Goal: Find specific page/section: Find specific page/section

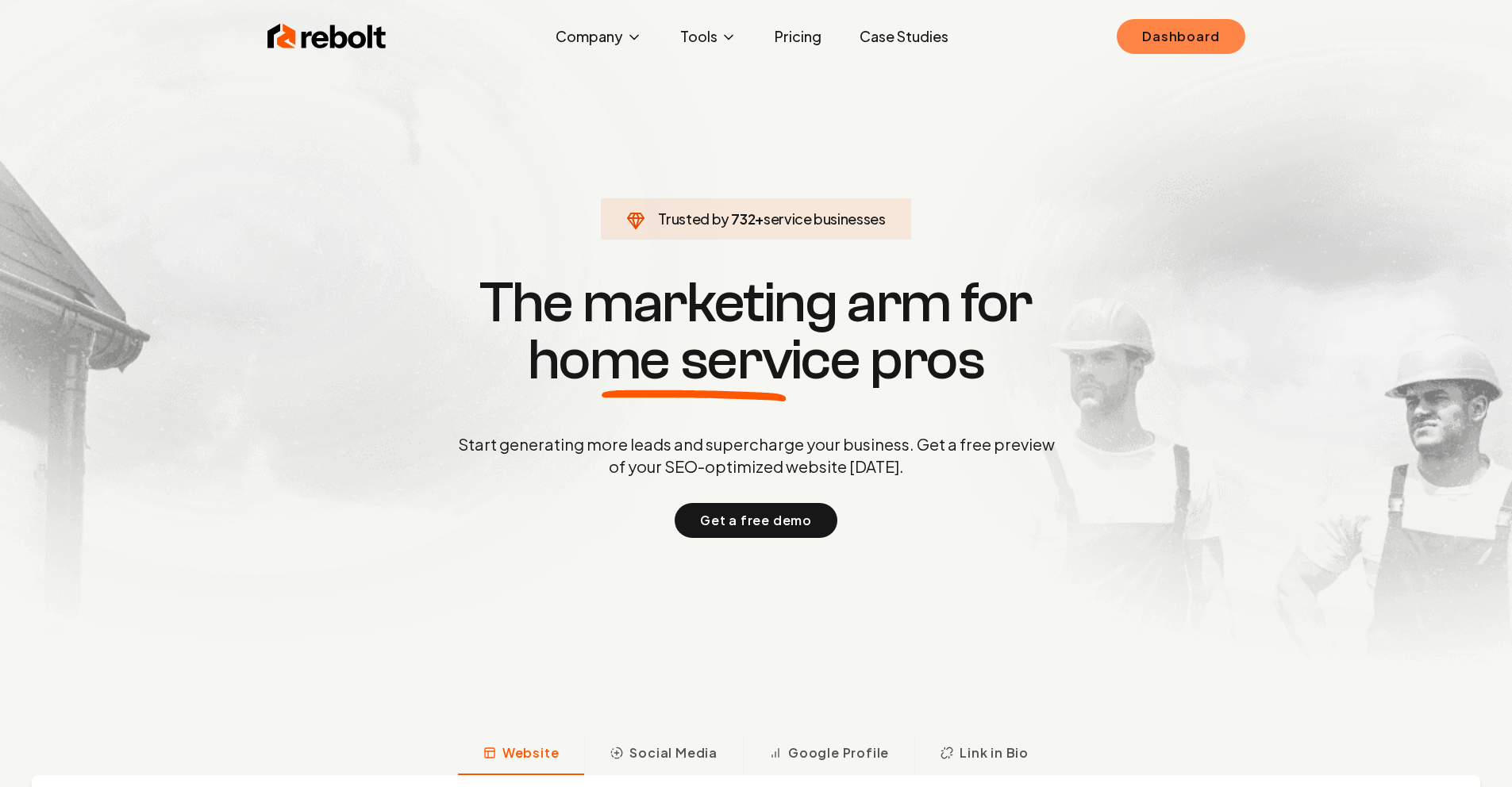
click at [1155, 41] on link "Dashboard" at bounding box center [1181, 37] width 128 height 35
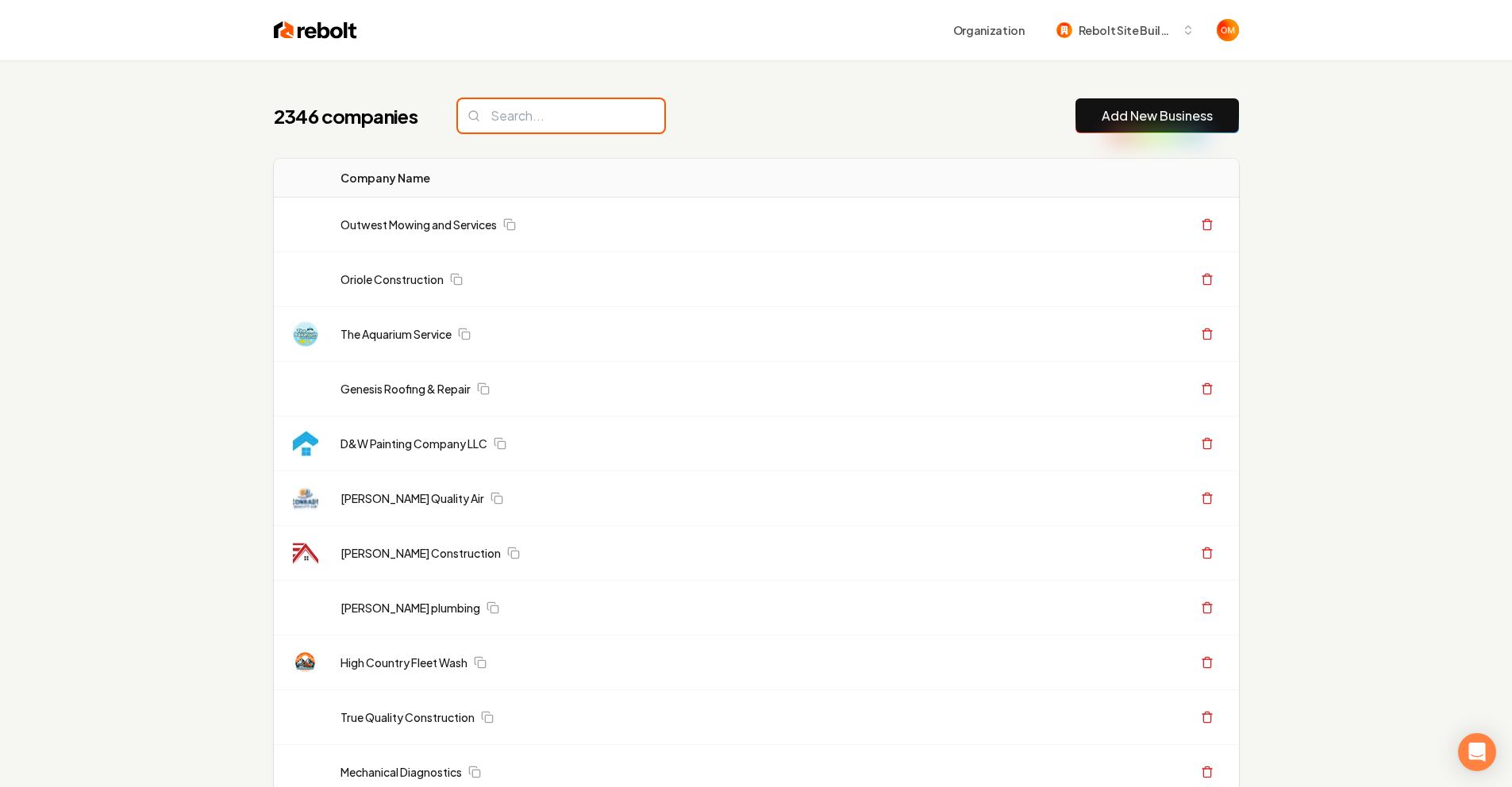
click at [547, 118] on input "search" at bounding box center [561, 116] width 206 height 33
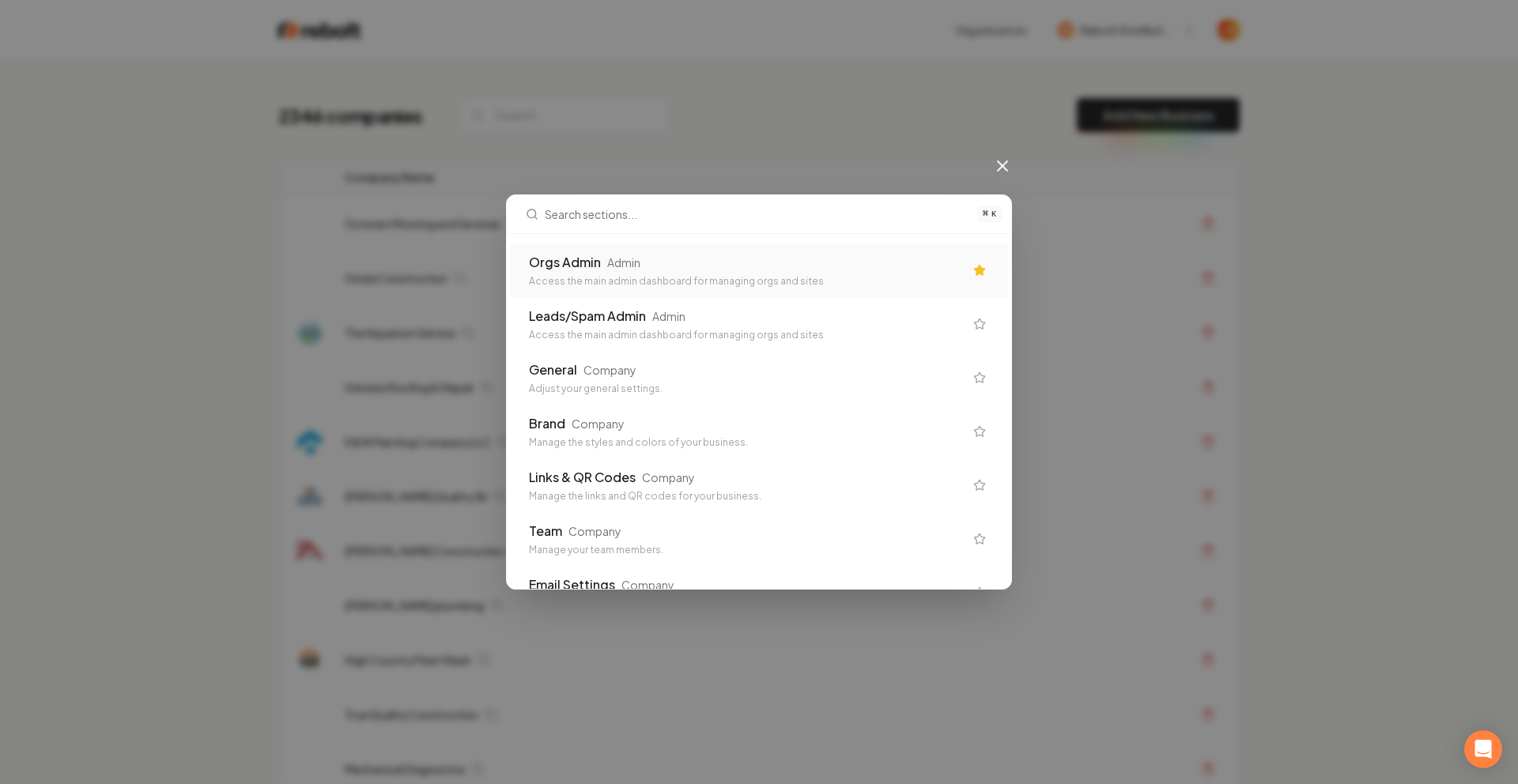
click at [712, 255] on div "Orgs Admin Admin" at bounding box center [746, 262] width 435 height 19
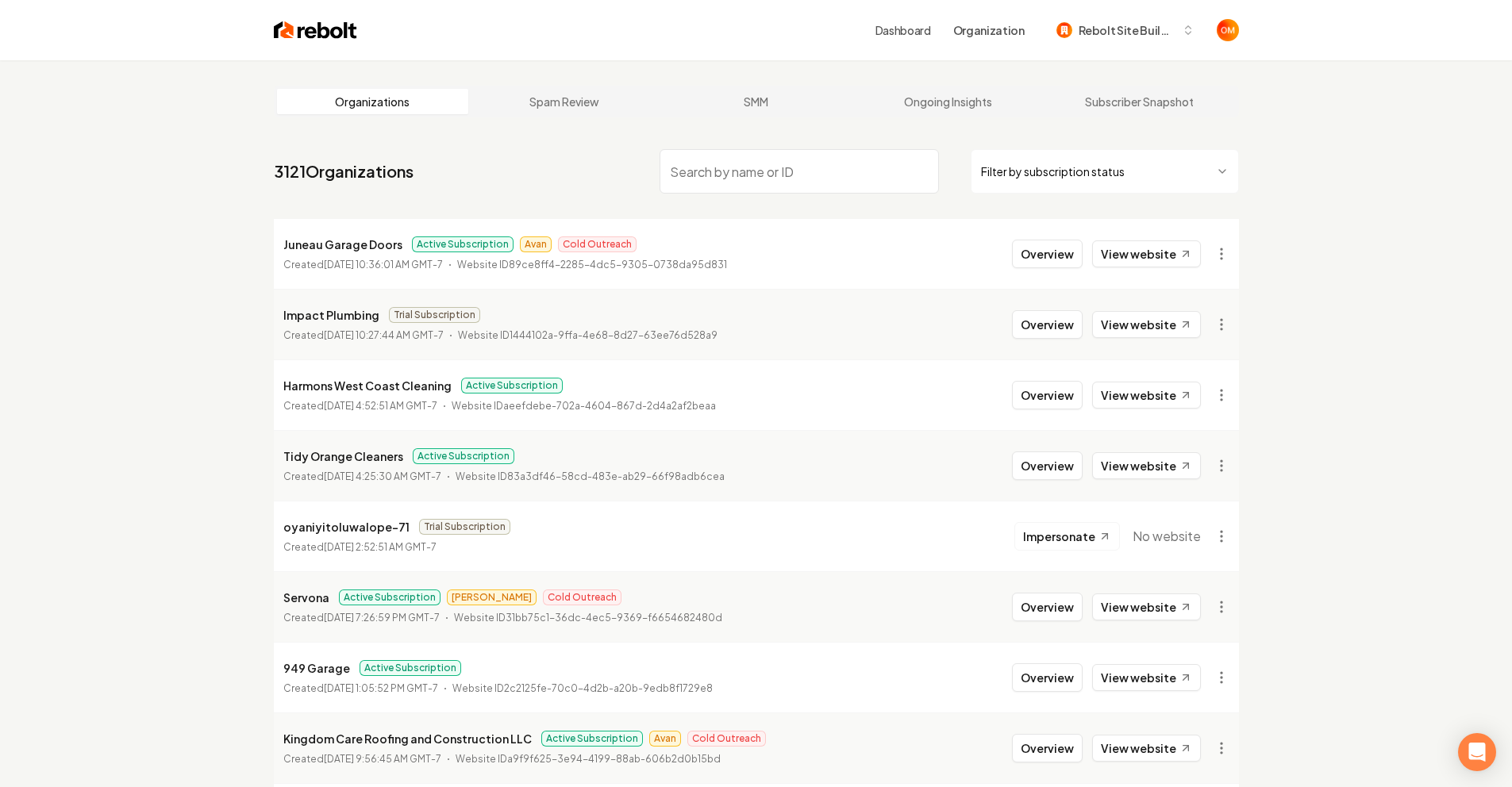
click at [294, 31] on img at bounding box center [316, 31] width 83 height 22
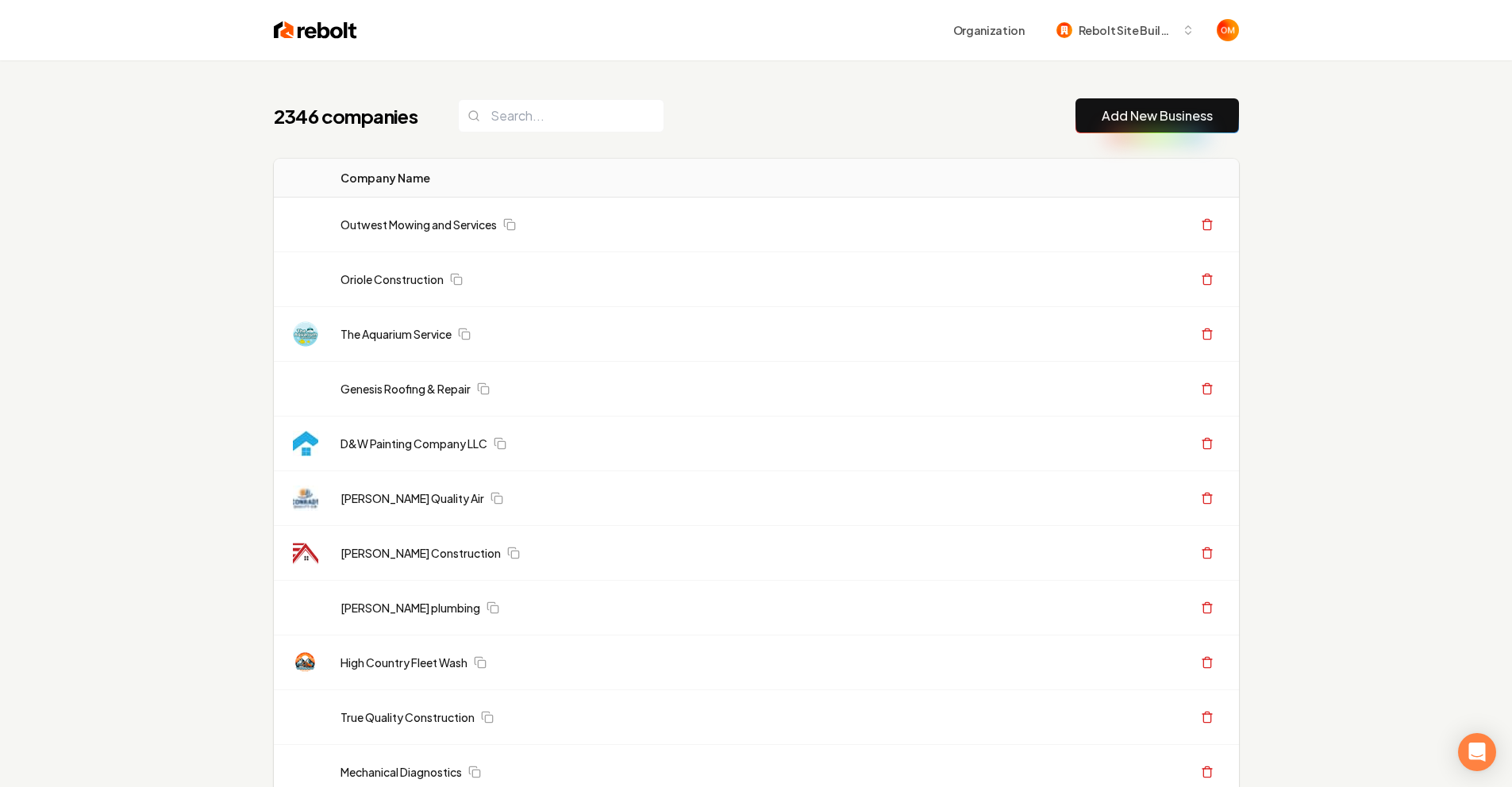
click at [523, 128] on input "search" at bounding box center [561, 116] width 206 height 33
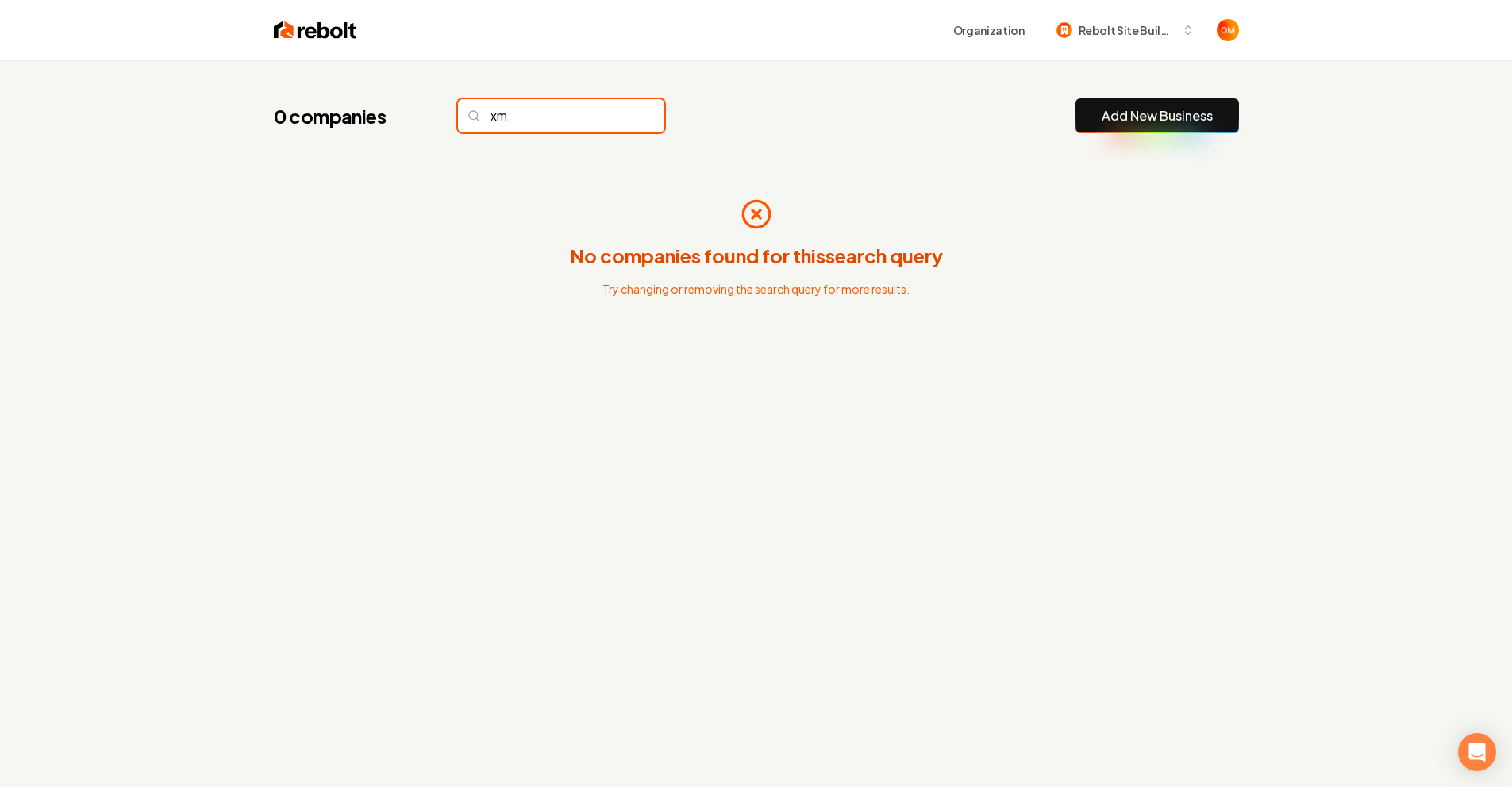
type input "x"
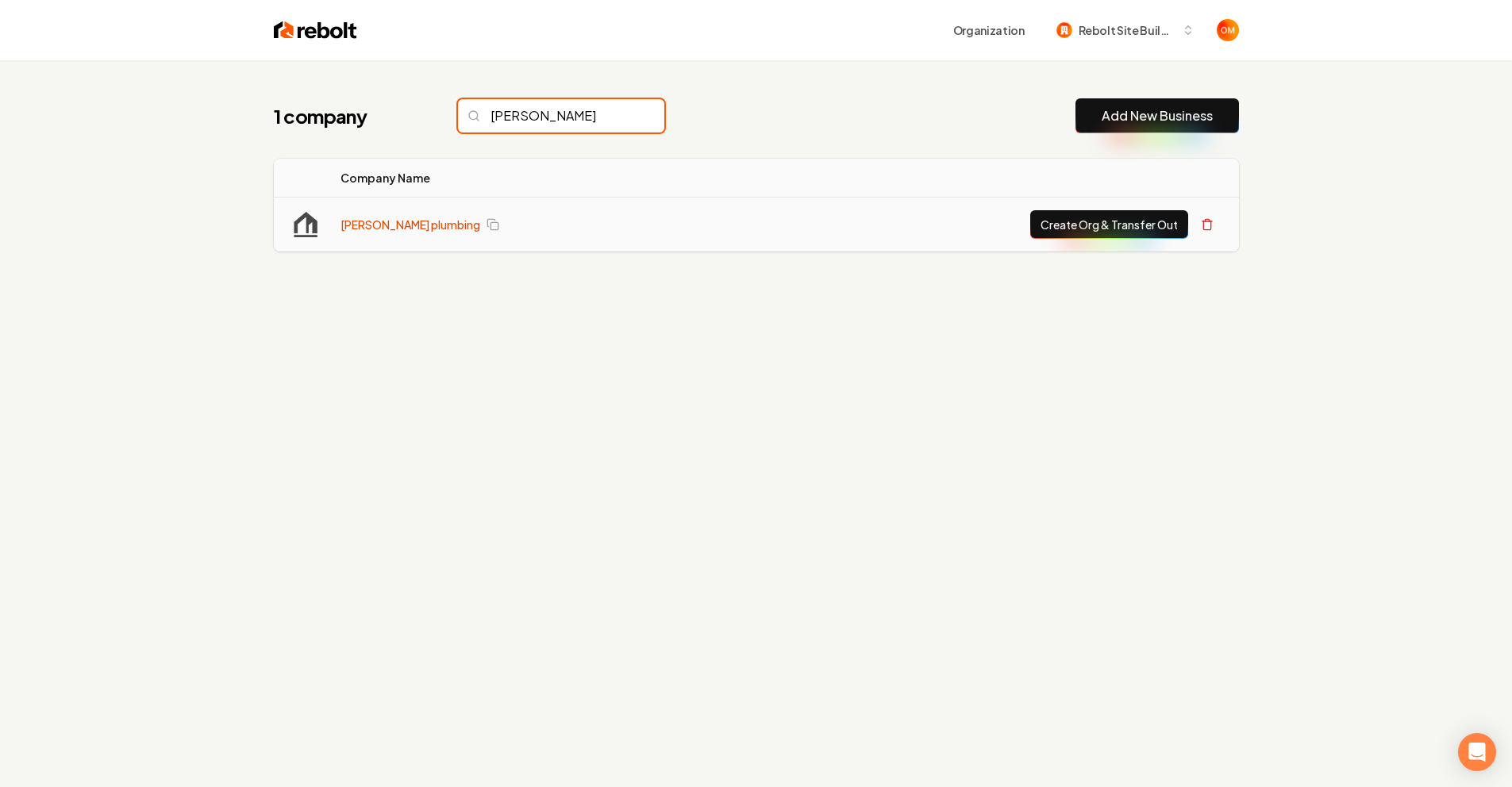
type input "[PERSON_NAME]"
click at [369, 233] on td "[PERSON_NAME] plumbing" at bounding box center [534, 224] width 413 height 55
click at [372, 226] on link "[PERSON_NAME] plumbing" at bounding box center [410, 224] width 140 height 16
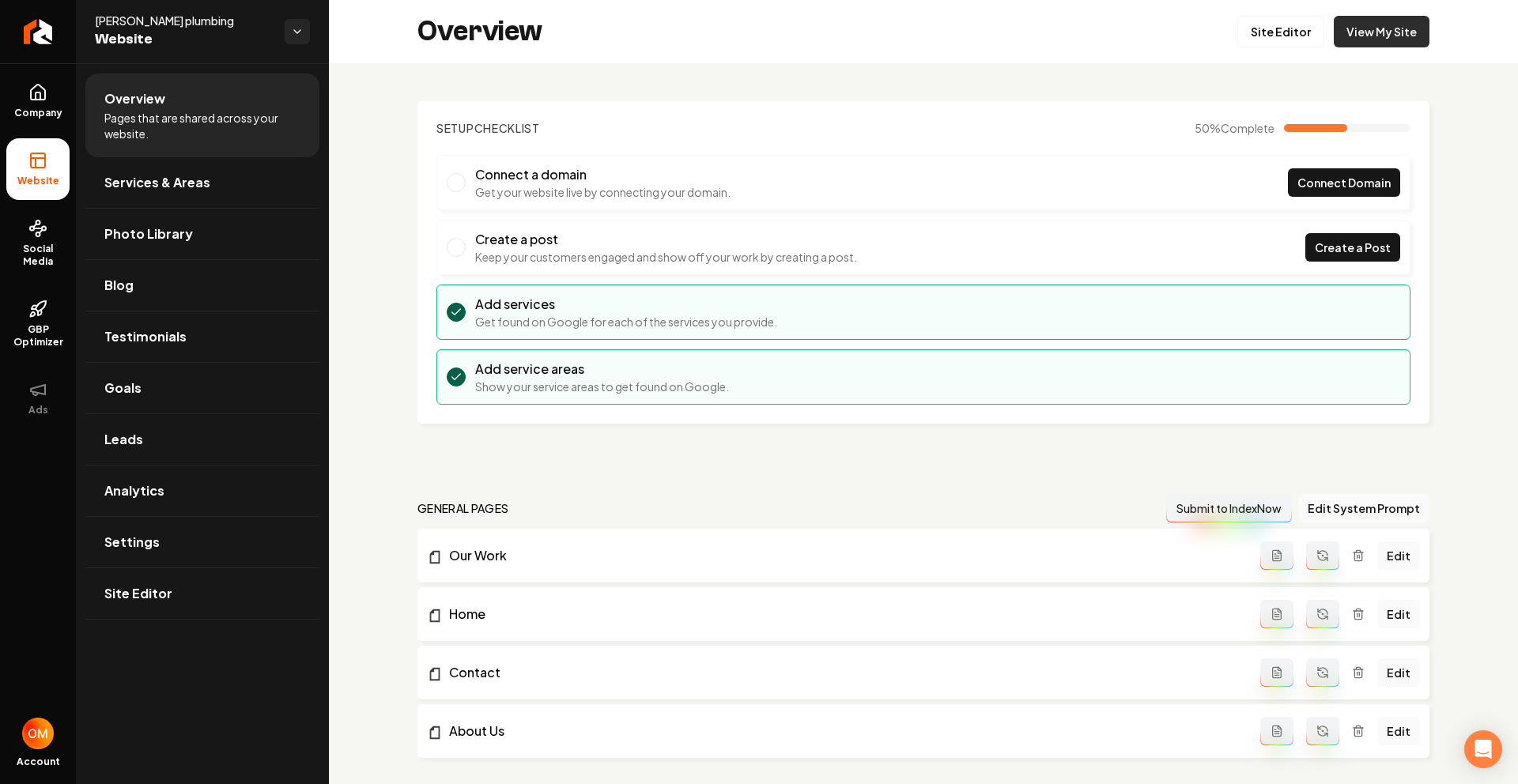
click at [1342, 33] on link "View My Site" at bounding box center [1382, 31] width 96 height 31
click at [1290, 36] on link "Site Editor" at bounding box center [1281, 31] width 87 height 31
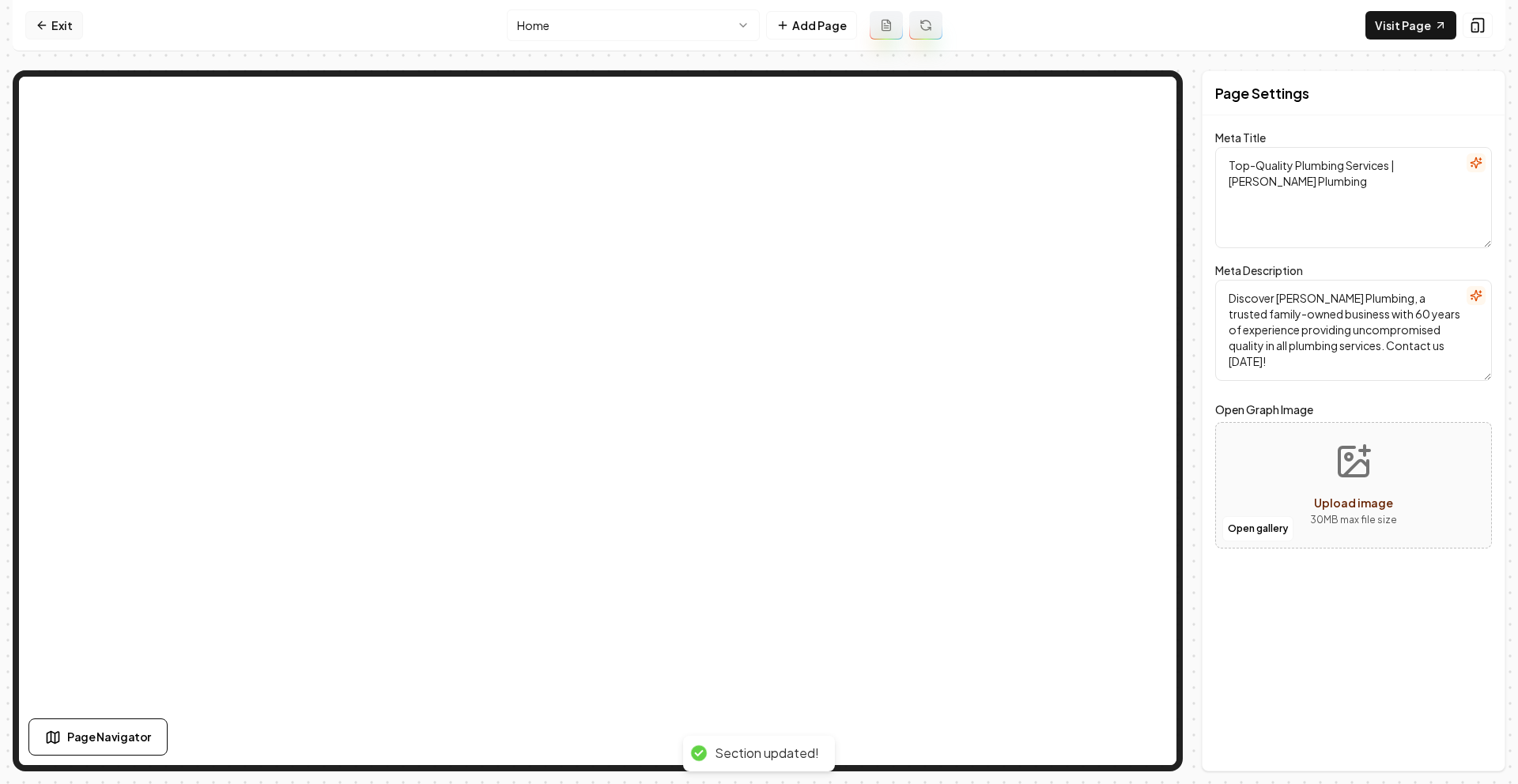
click at [31, 18] on link "Exit" at bounding box center [54, 25] width 58 height 29
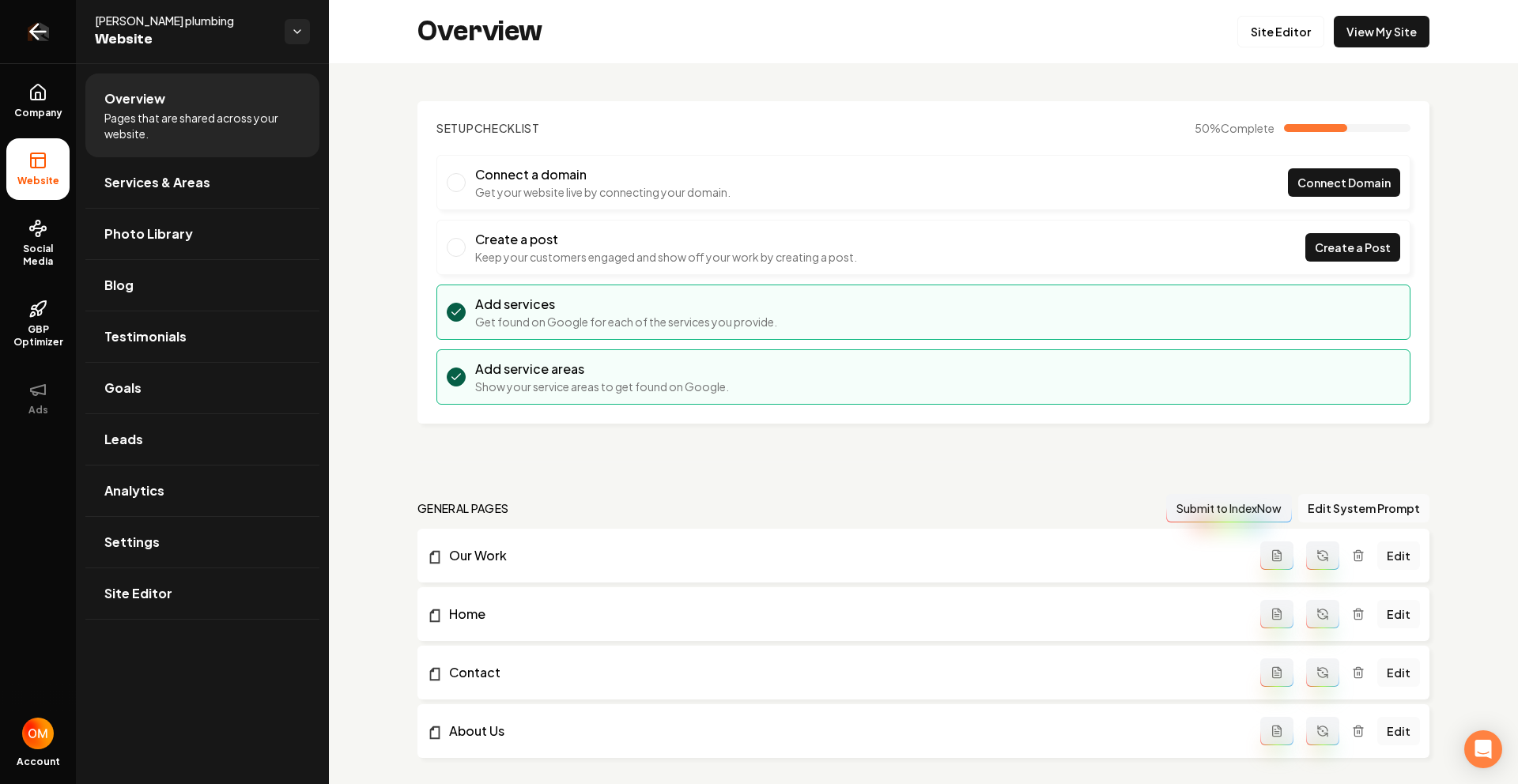
click at [47, 42] on icon "Return to dashboard" at bounding box center [37, 31] width 25 height 25
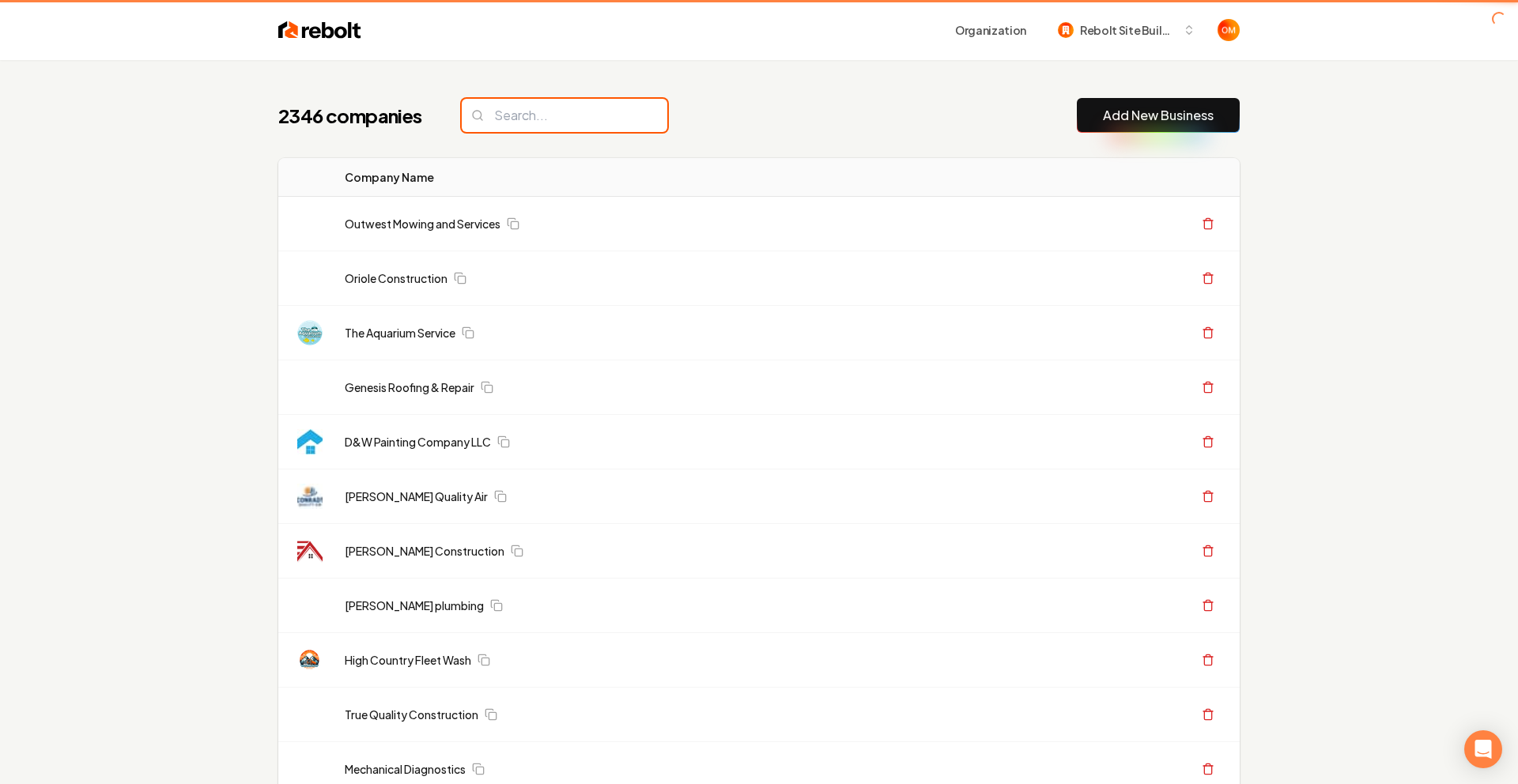
click at [548, 115] on input "search" at bounding box center [565, 115] width 206 height 33
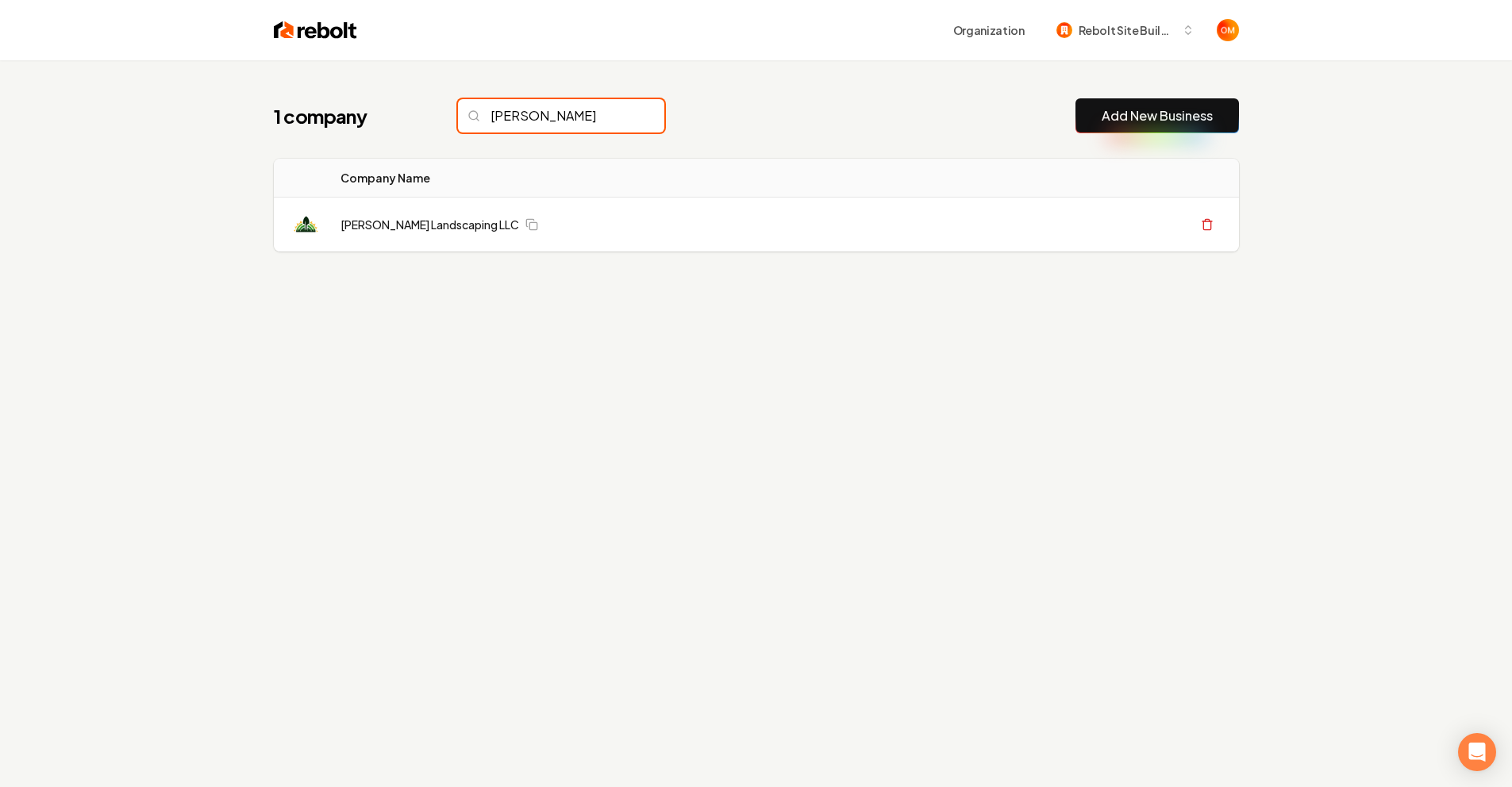
type input "[PERSON_NAME]"
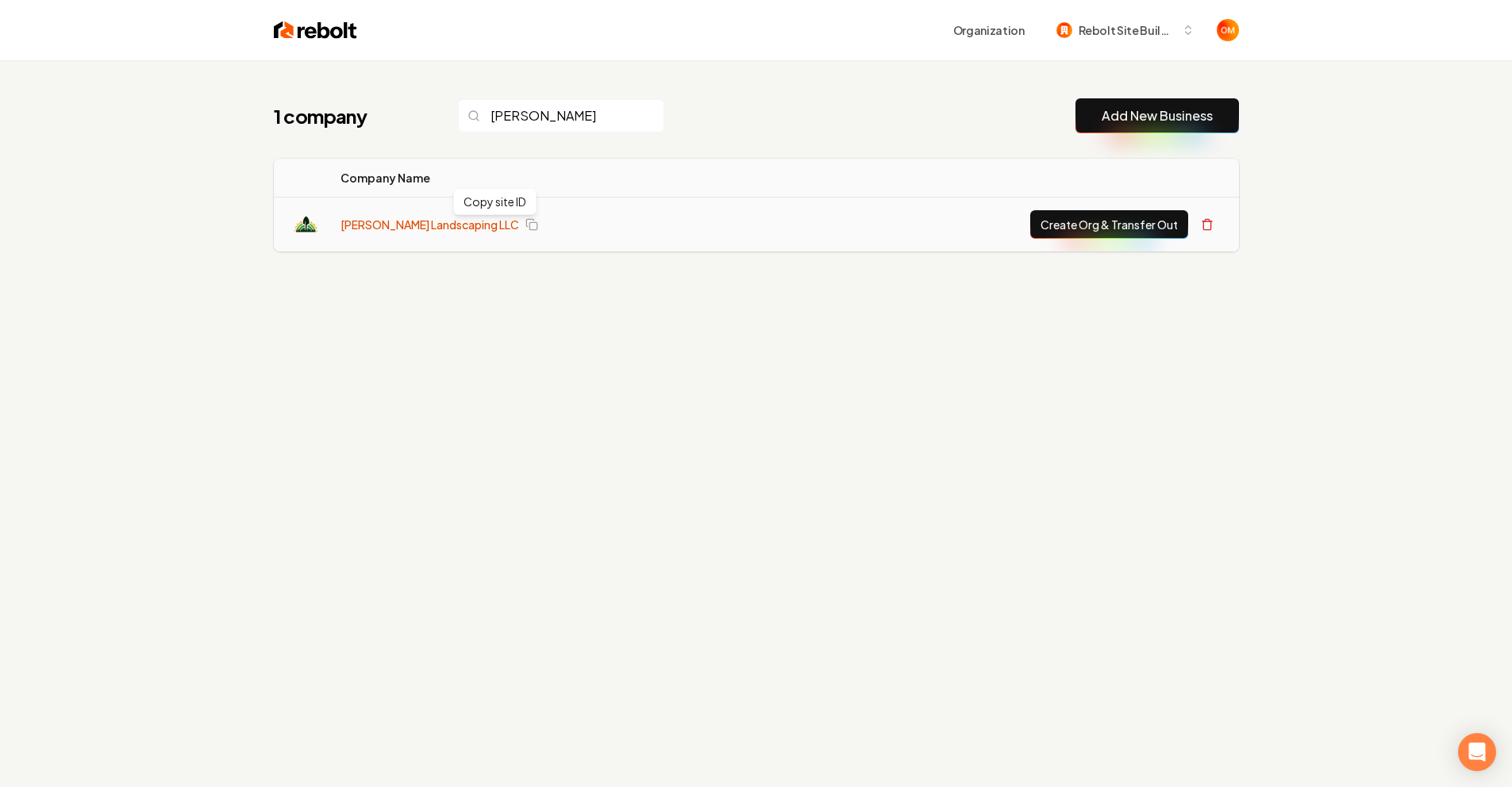
click at [425, 231] on link "[PERSON_NAME] Landscaping LLC" at bounding box center [430, 224] width 179 height 16
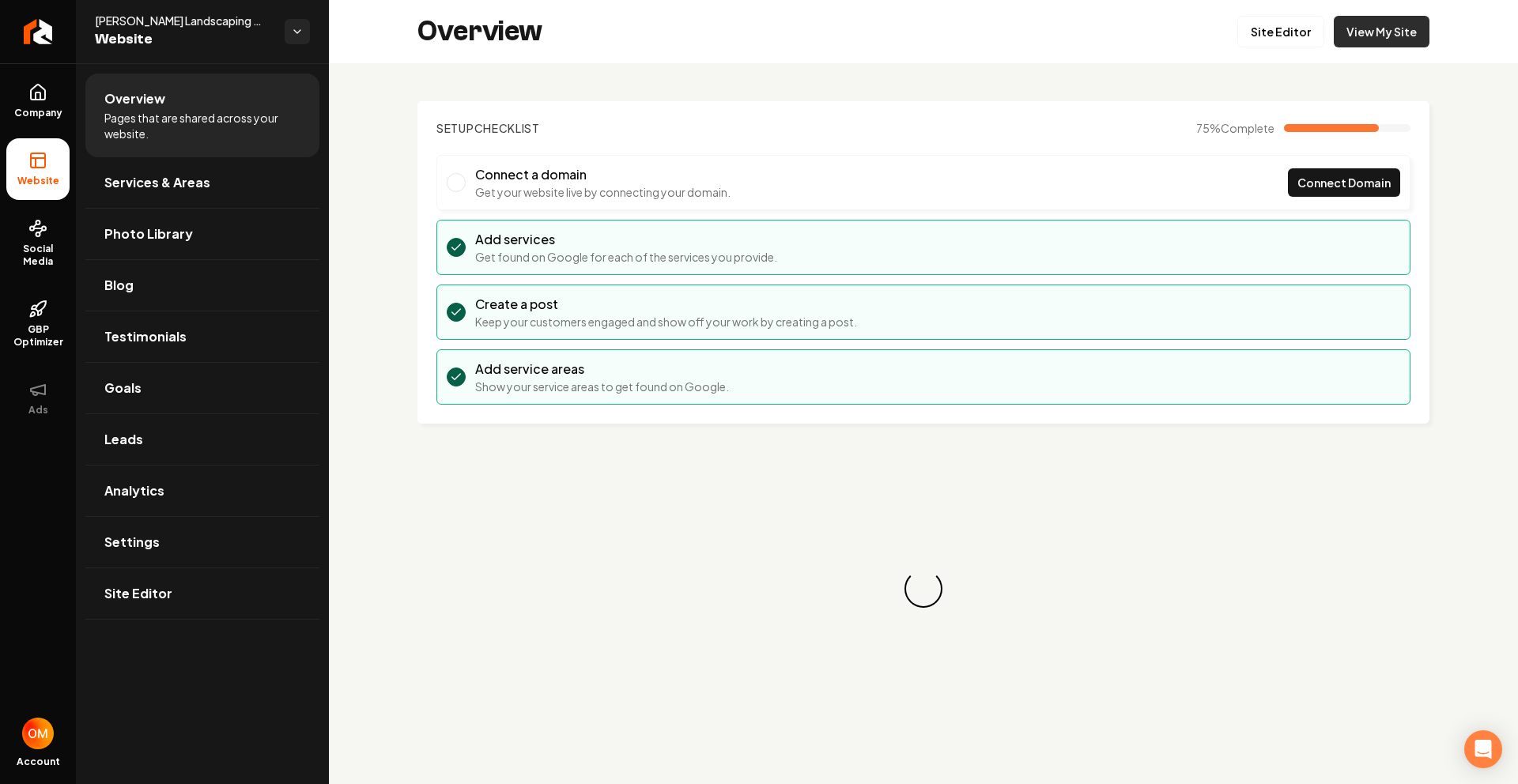
click at [1391, 42] on link "View My Site" at bounding box center [1382, 31] width 96 height 31
